Goal: Entertainment & Leisure: Consume media (video, audio)

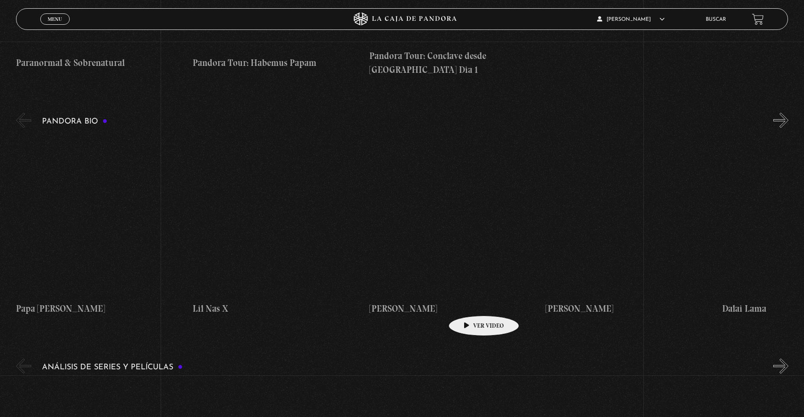
scroll to position [823, 0]
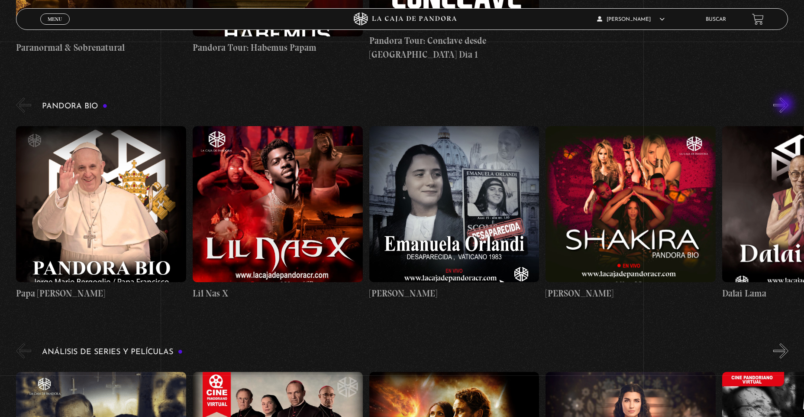
click at [786, 105] on button "»" at bounding box center [781, 104] width 15 height 15
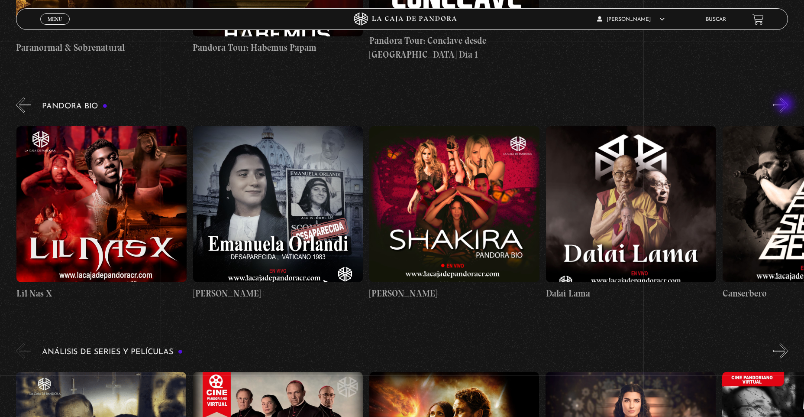
click at [786, 105] on button "»" at bounding box center [781, 104] width 15 height 15
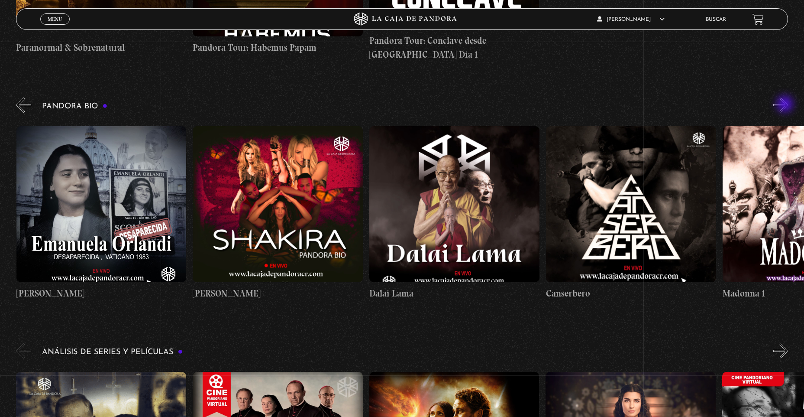
click at [786, 105] on button "»" at bounding box center [781, 104] width 15 height 15
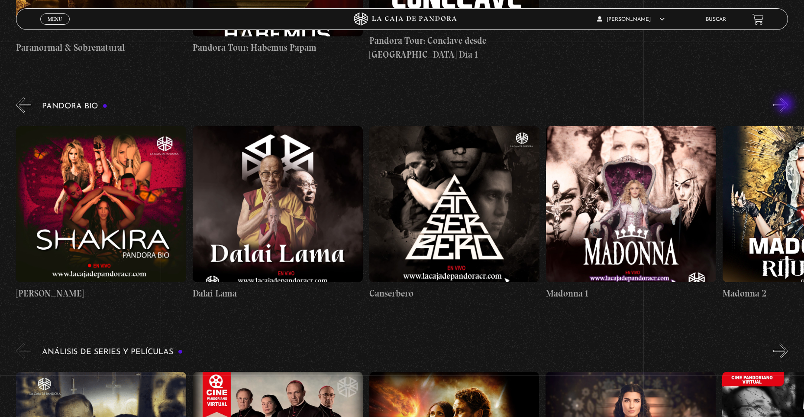
click at [786, 105] on button "»" at bounding box center [781, 104] width 15 height 15
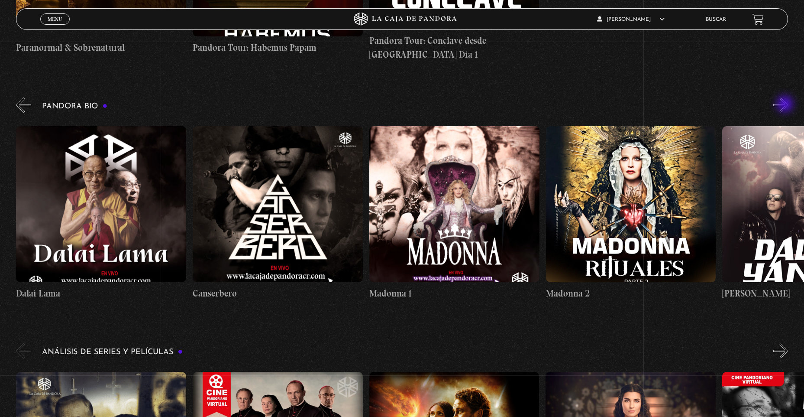
click at [786, 105] on button "»" at bounding box center [781, 104] width 15 height 15
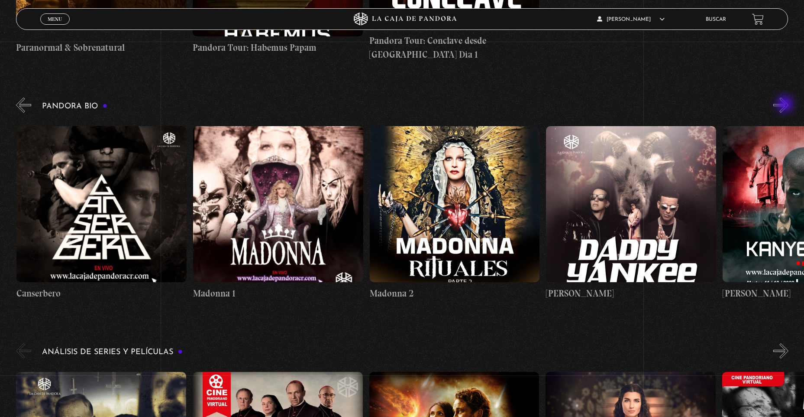
scroll to position [0, 883]
click at [786, 105] on button "»" at bounding box center [781, 104] width 15 height 15
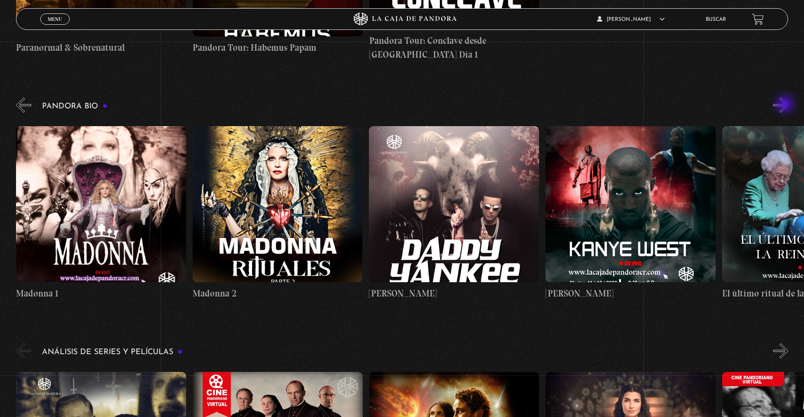
click at [786, 105] on button "»" at bounding box center [781, 104] width 15 height 15
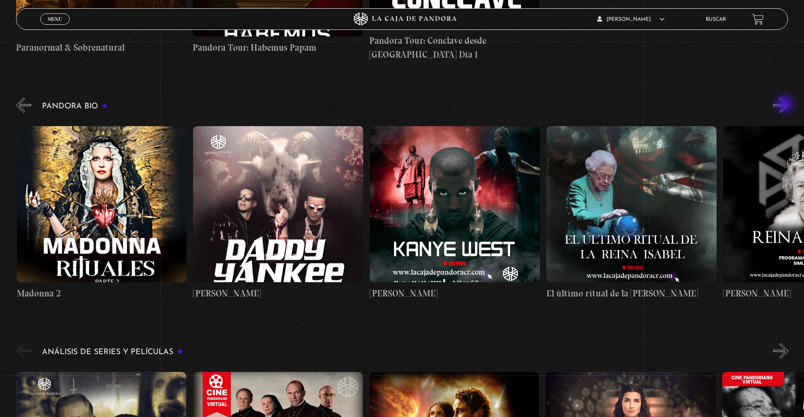
scroll to position [0, 1236]
click at [786, 105] on button "»" at bounding box center [781, 104] width 15 height 15
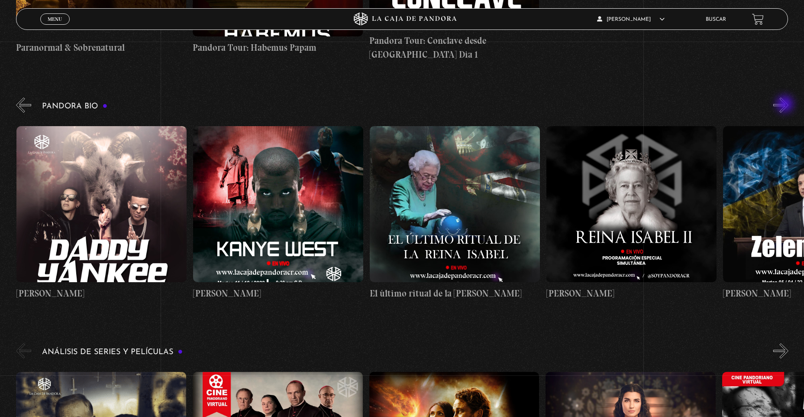
click at [786, 105] on button "»" at bounding box center [781, 104] width 15 height 15
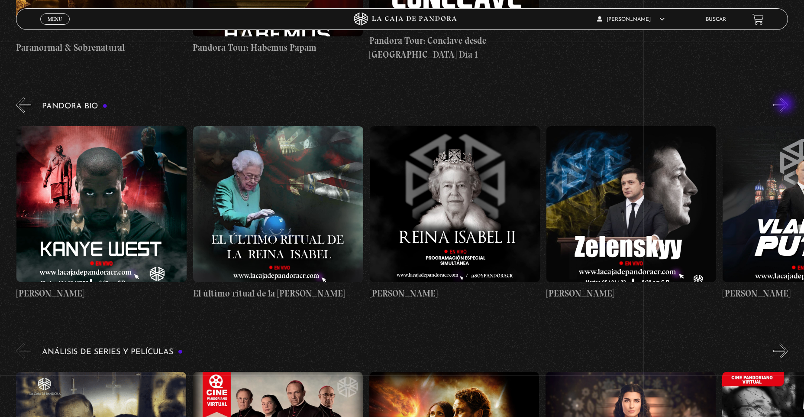
scroll to position [0, 1589]
click at [786, 105] on button "»" at bounding box center [781, 104] width 15 height 15
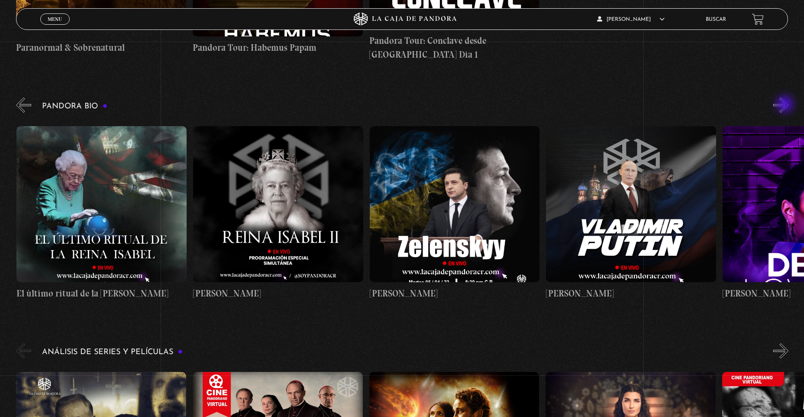
scroll to position [0, 1766]
click at [644, 204] on figure at bounding box center [631, 204] width 170 height 156
click at [635, 220] on figure at bounding box center [631, 204] width 170 height 156
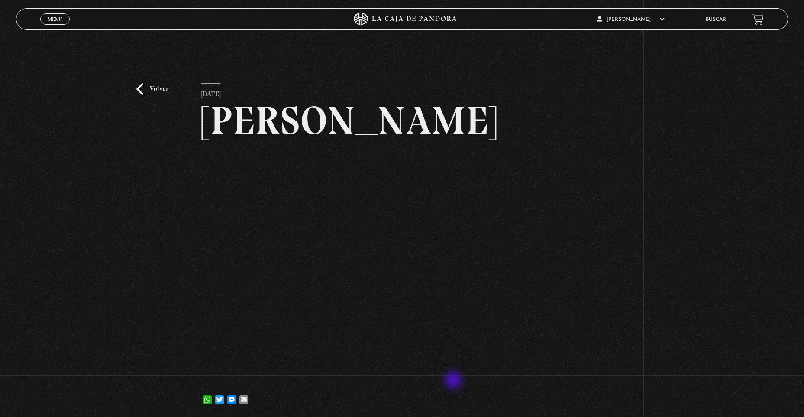
scroll to position [137, 6]
